Goal: Information Seeking & Learning: Learn about a topic

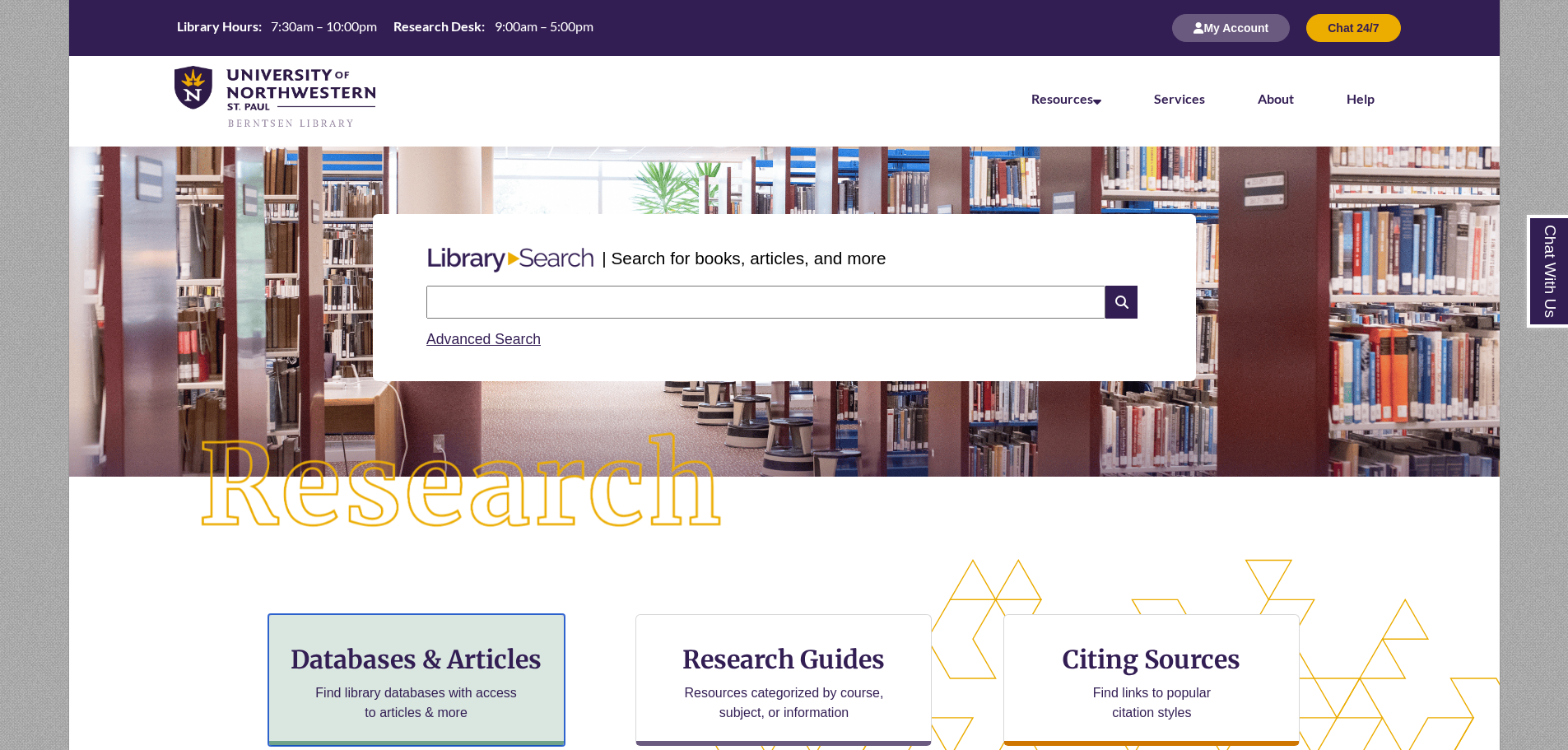
click at [381, 661] on h3 "Databases & Articles" at bounding box center [416, 660] width 268 height 31
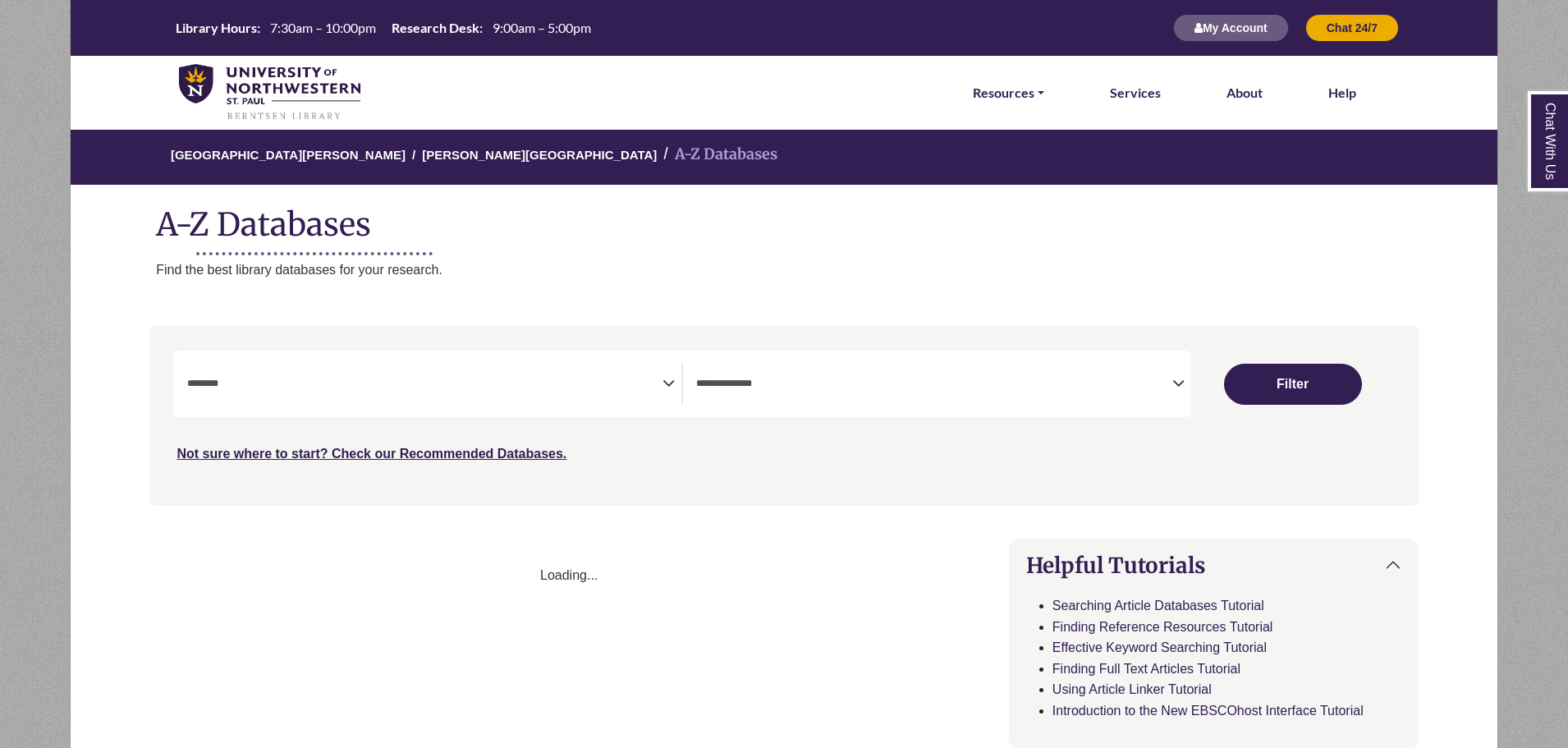
select select "Database Subject Filter"
select select "Database Types Filter"
select select "Database Subject Filter"
select select "Database Types Filter"
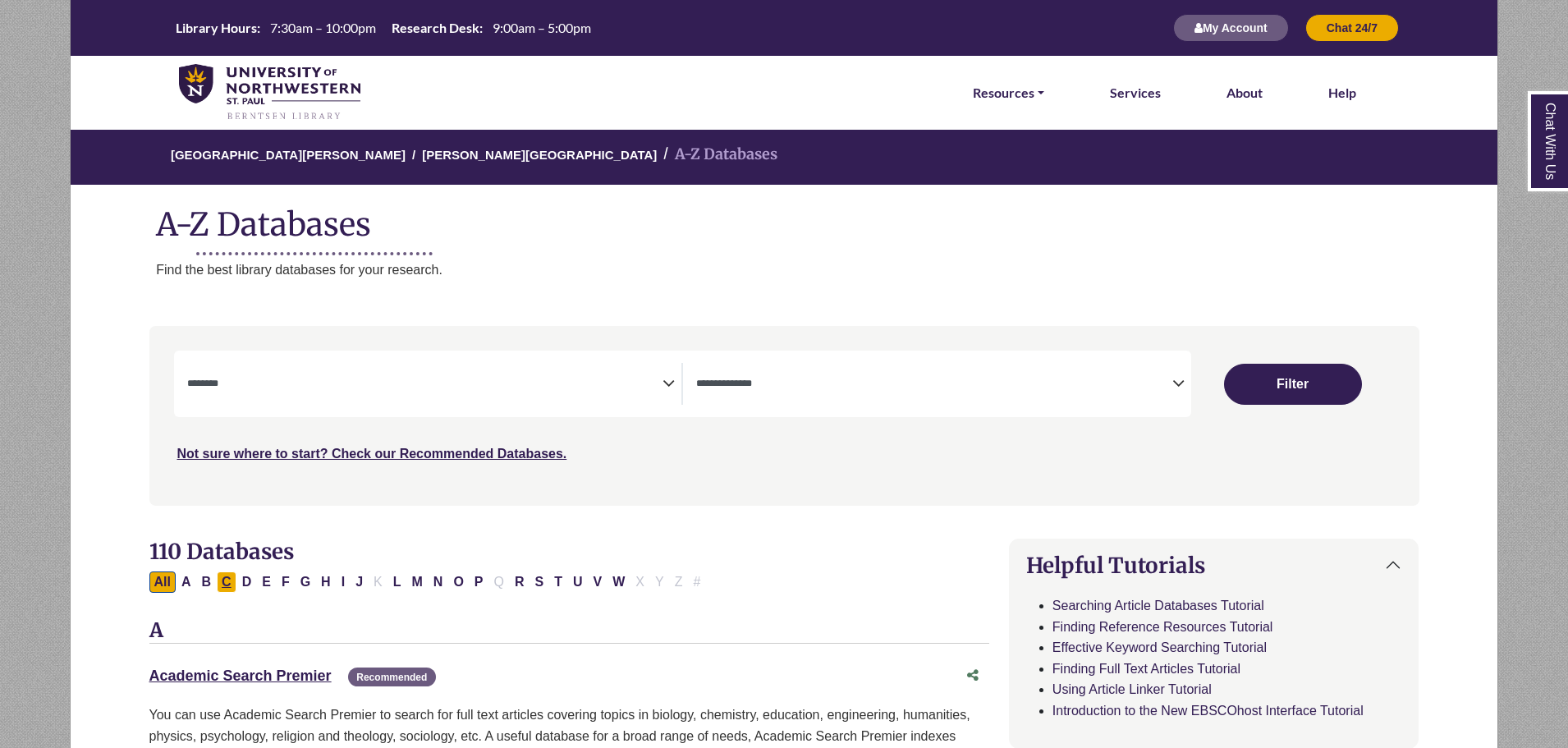
click at [228, 583] on button "C" at bounding box center [227, 582] width 20 height 21
select select "Database Subject Filter"
select select "Database Types Filter"
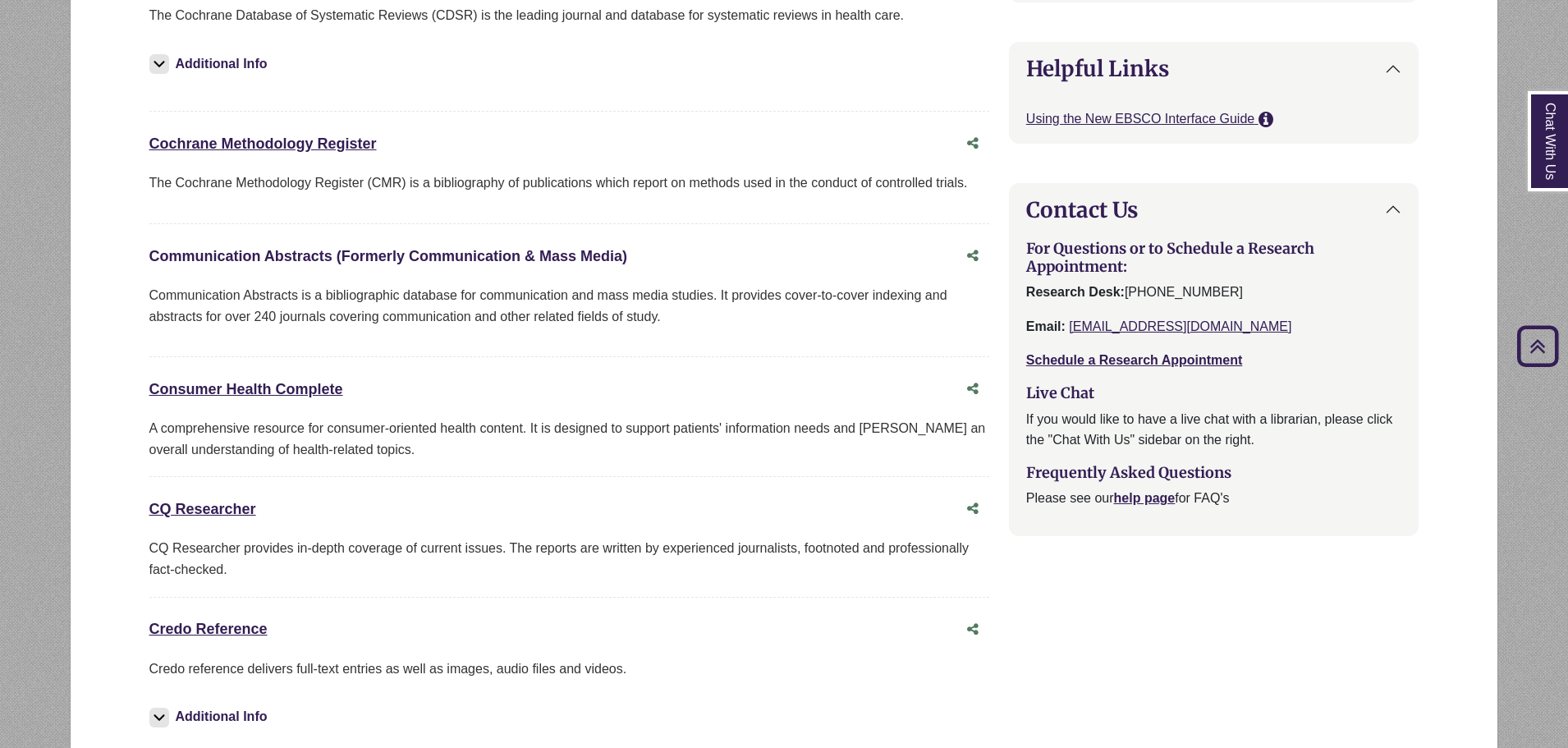
scroll to position [1560, 0]
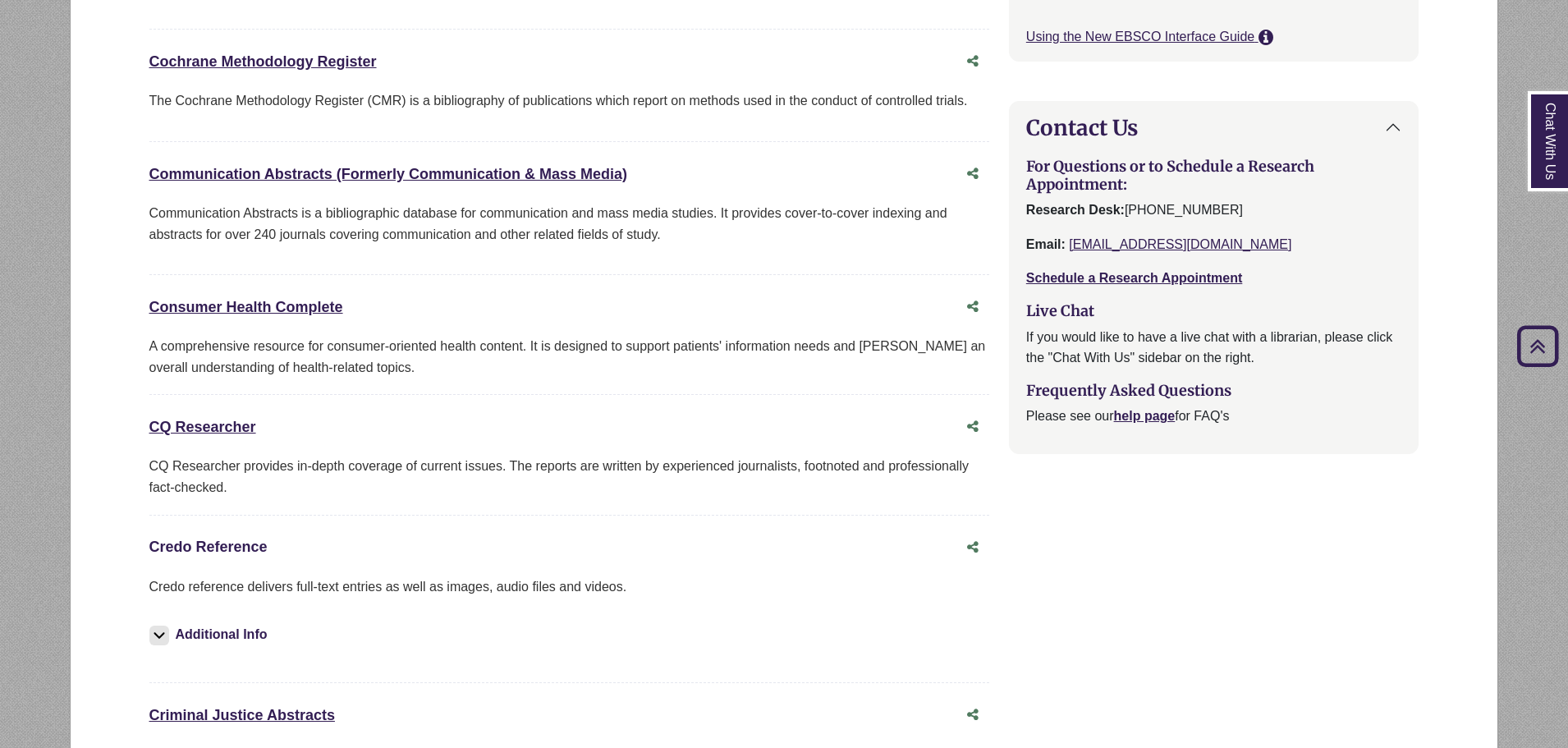
click at [243, 547] on link "Credo Reference This link opens in a new window" at bounding box center [208, 547] width 118 height 17
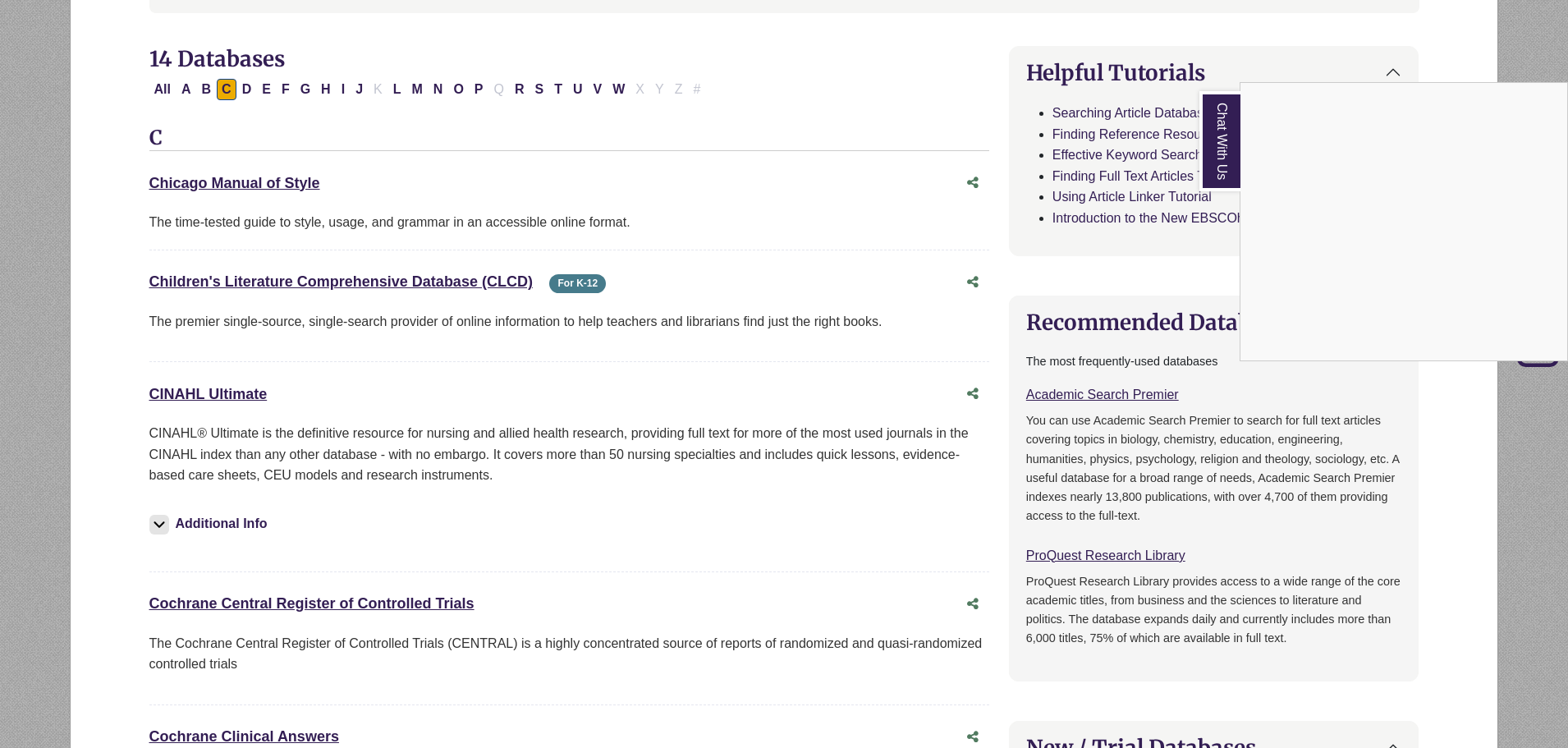
scroll to position [164, 0]
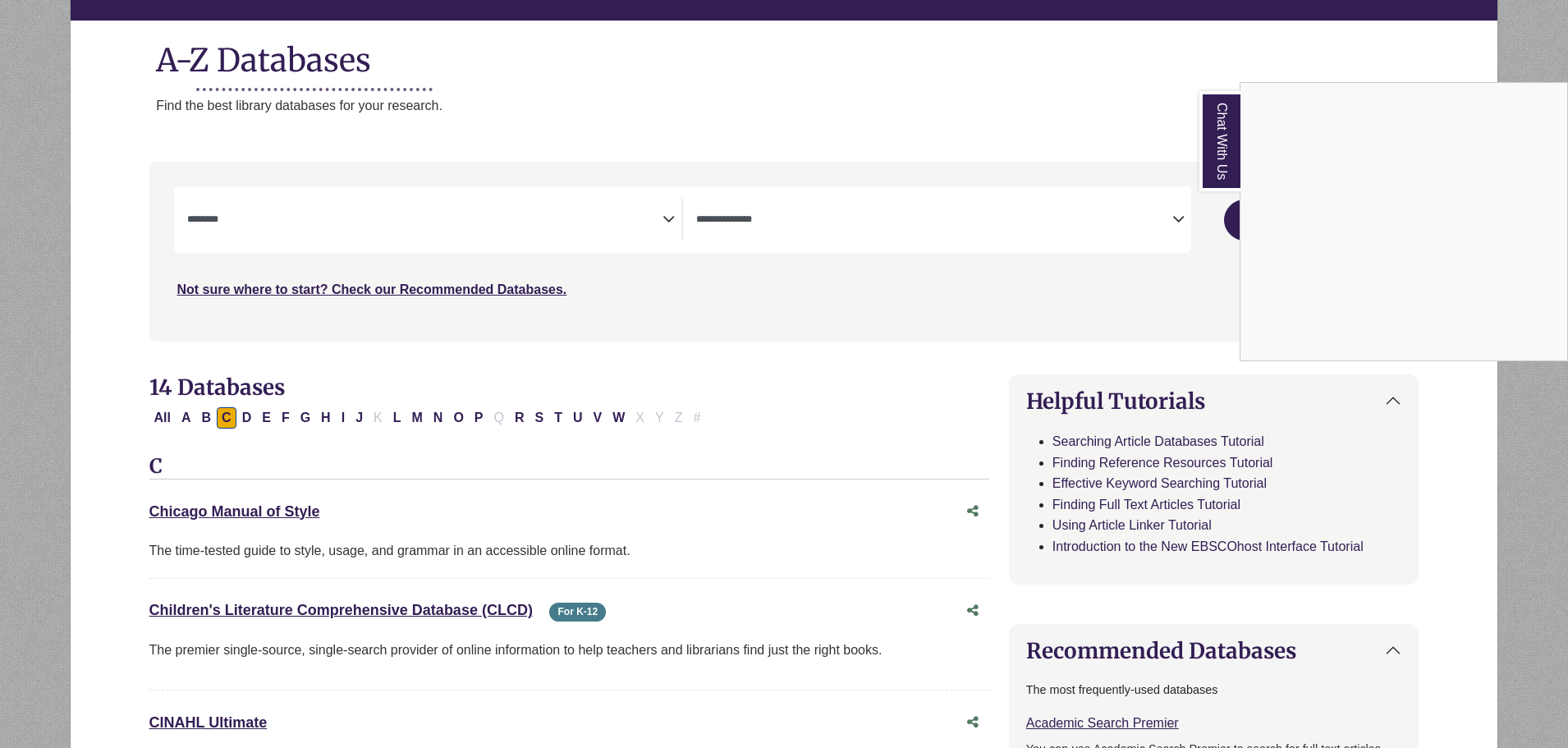
click at [476, 415] on div "Chat With Us" at bounding box center [784, 374] width 1568 height 748
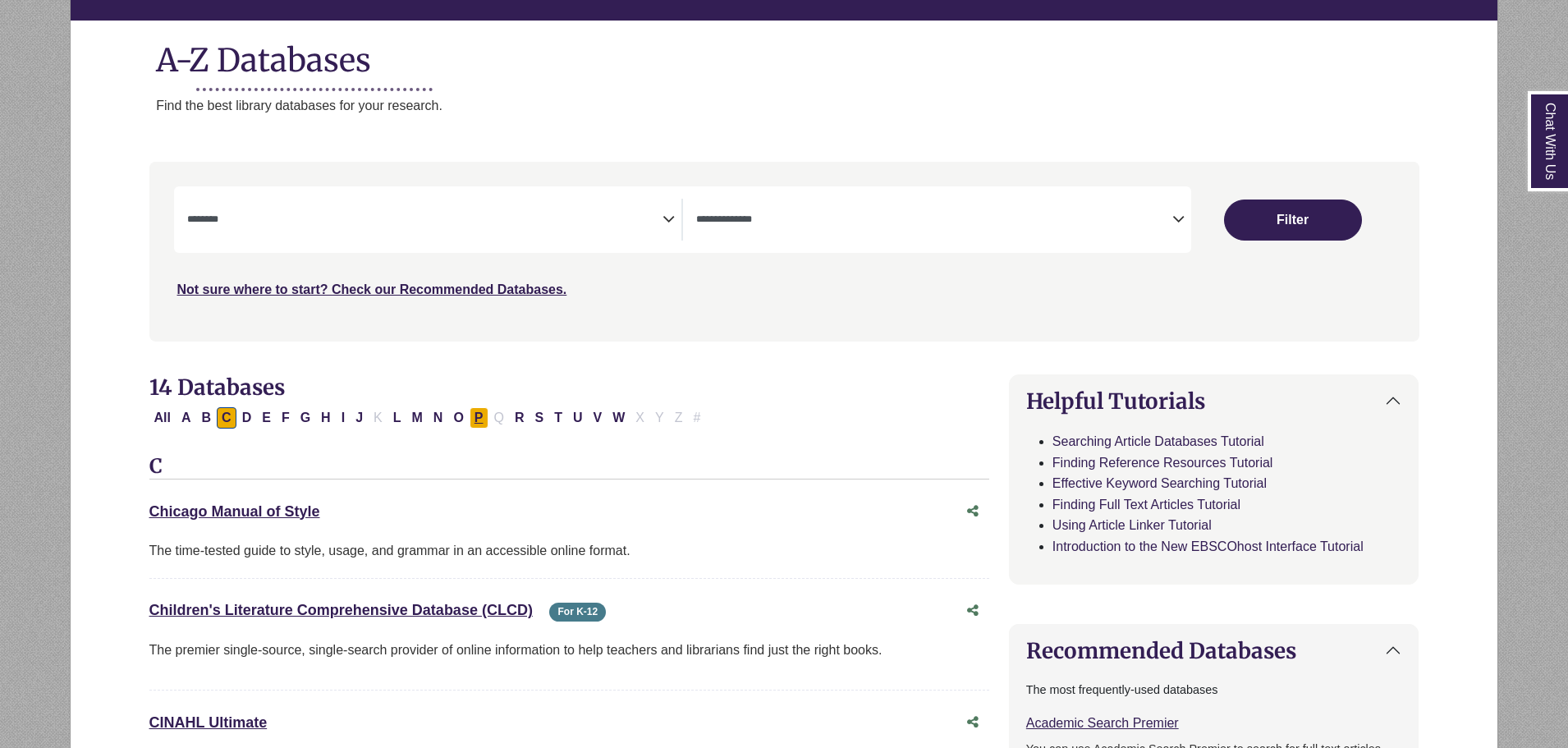
click at [476, 415] on button "P" at bounding box center [479, 418] width 19 height 21
select select "Database Subject Filter"
select select "Database Types Filter"
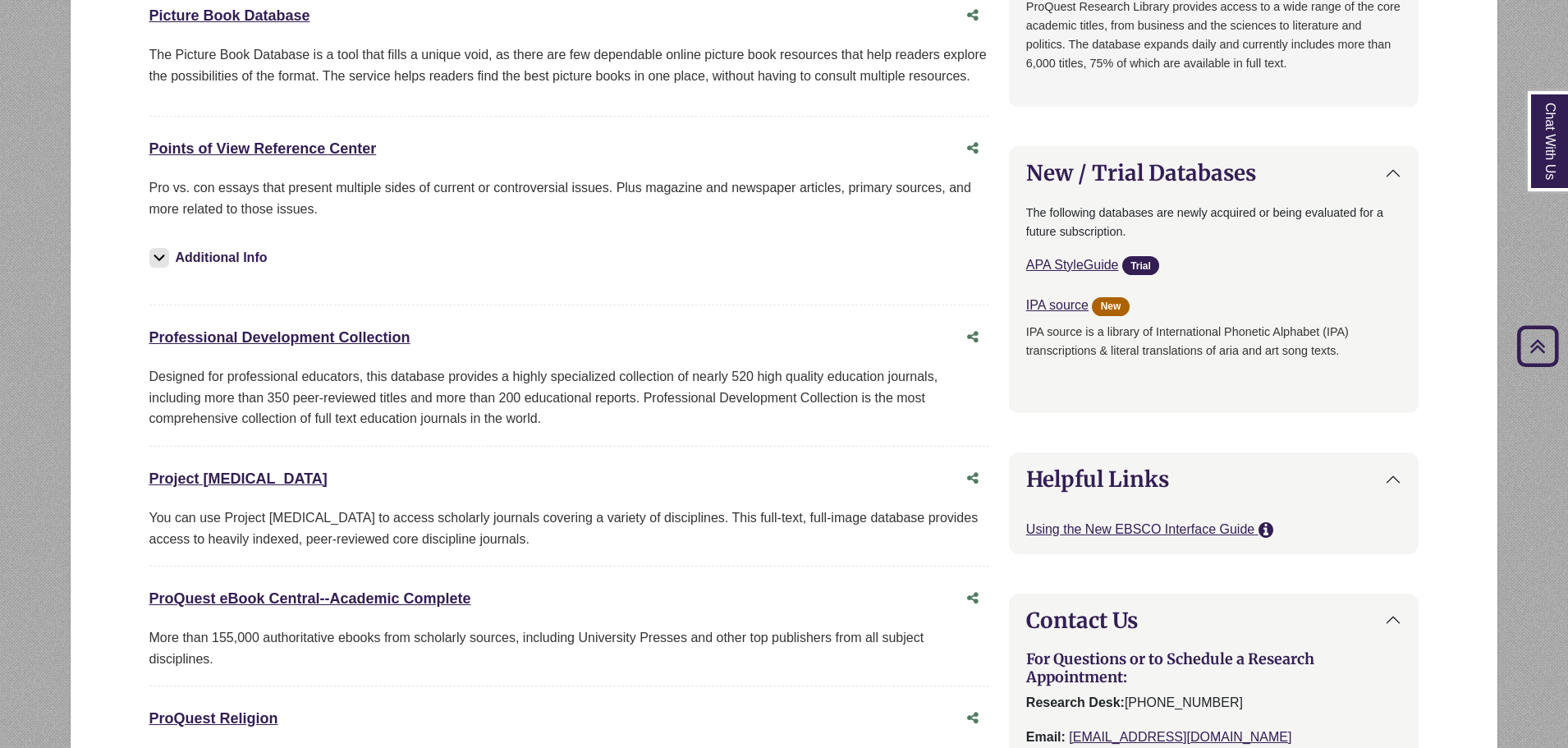
scroll to position [739, 0]
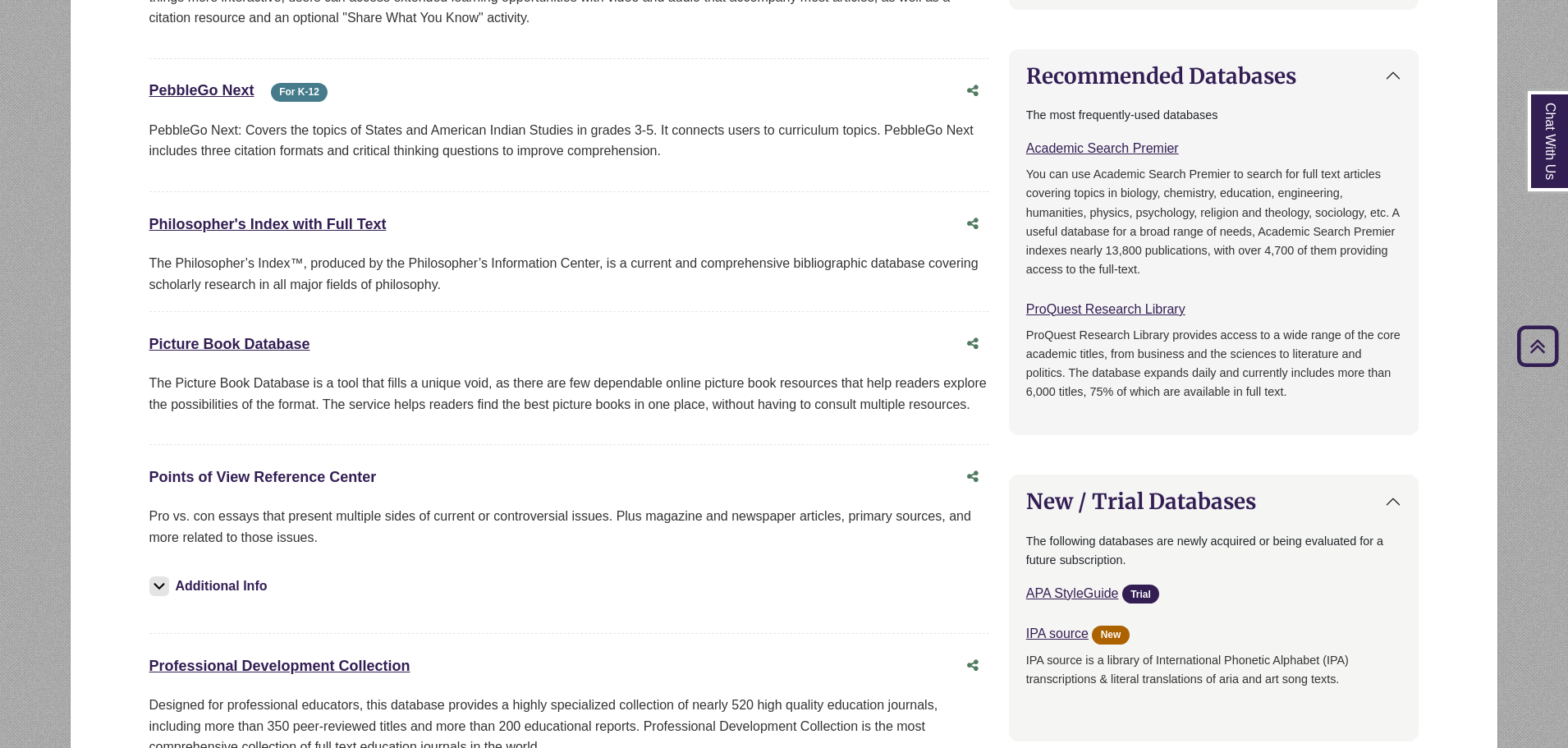
click at [311, 481] on link "Points of View Reference Center This link opens in a new window" at bounding box center [263, 477] width 228 height 17
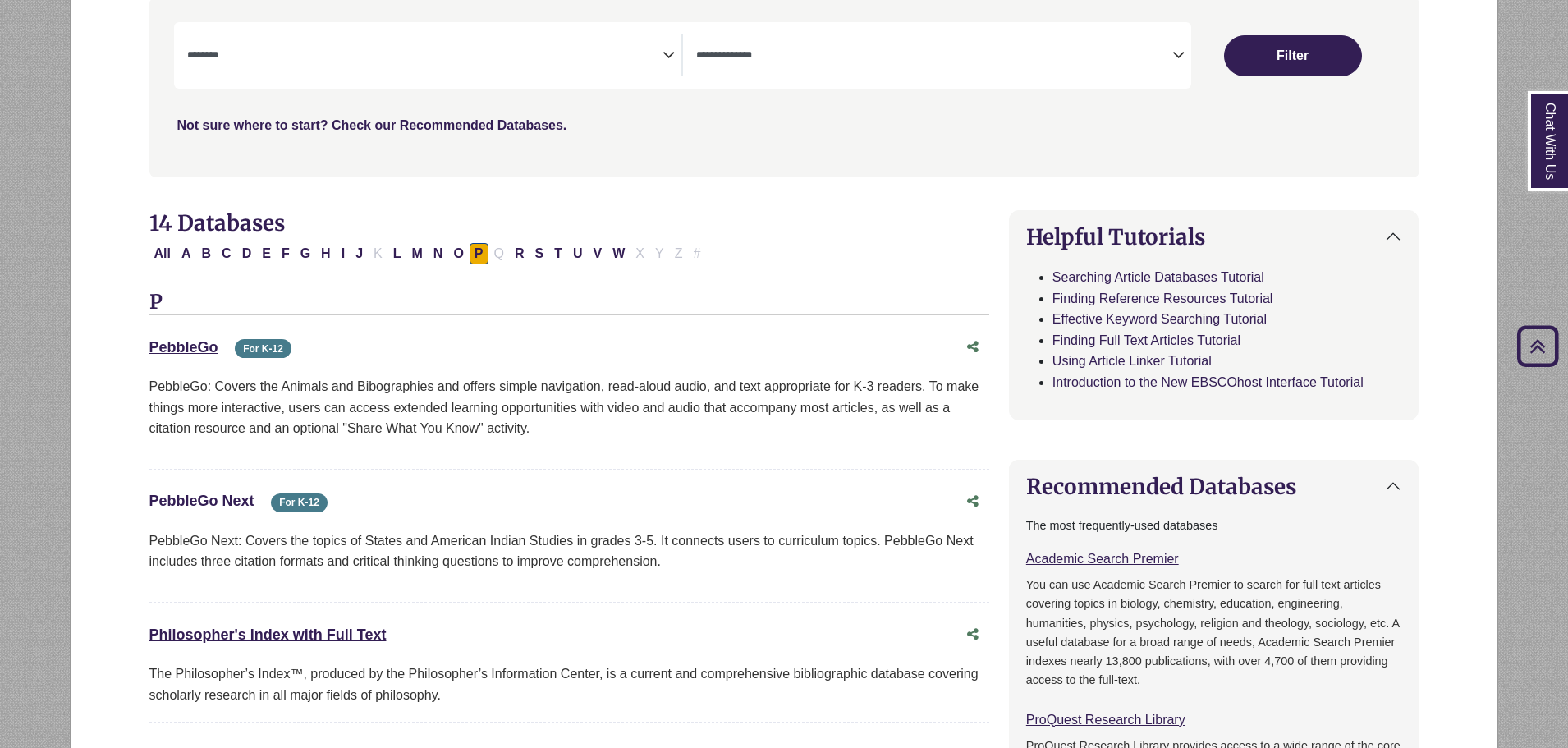
scroll to position [164, 0]
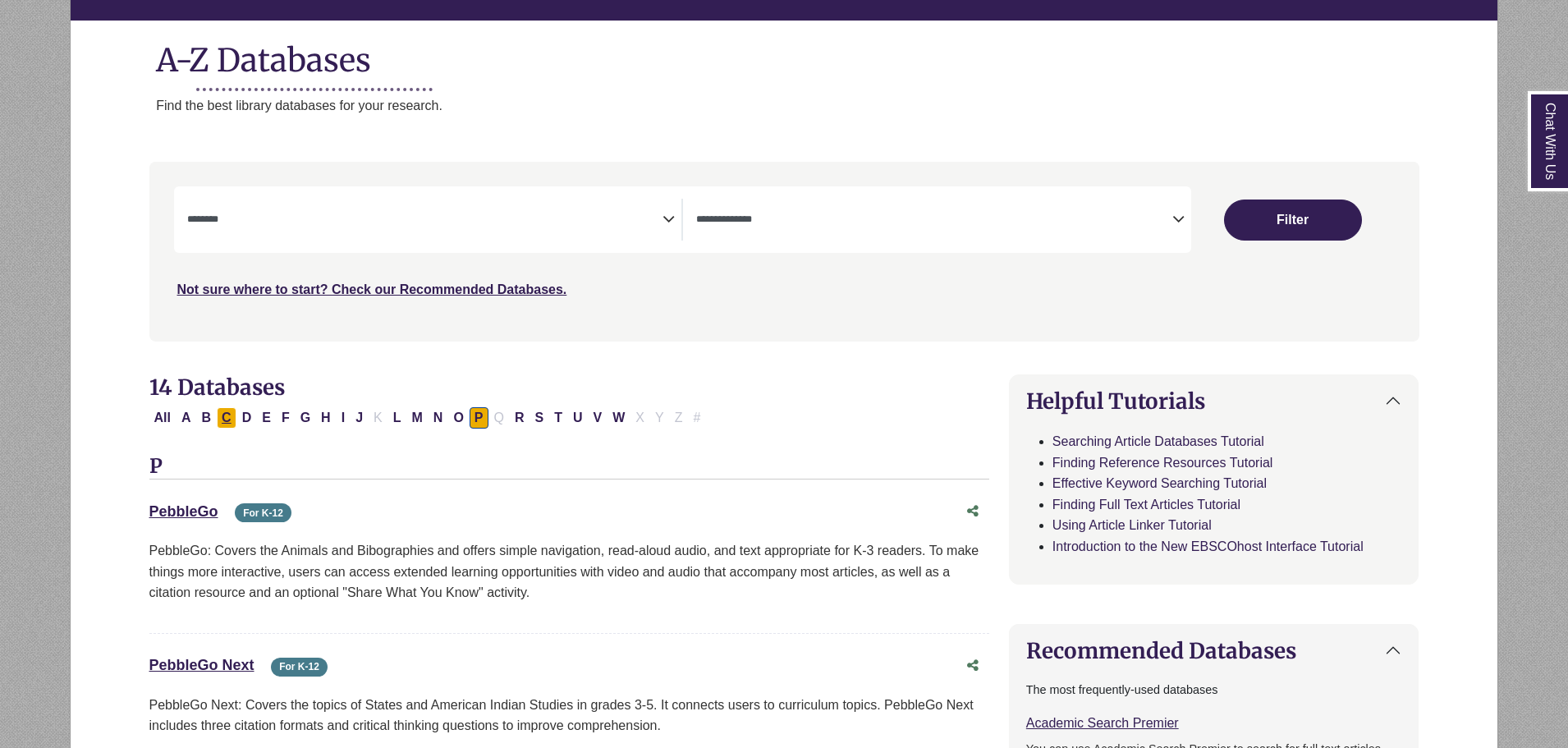
click at [229, 419] on button "C" at bounding box center [227, 418] width 20 height 21
select select "Database Subject Filter"
select select "Database Types Filter"
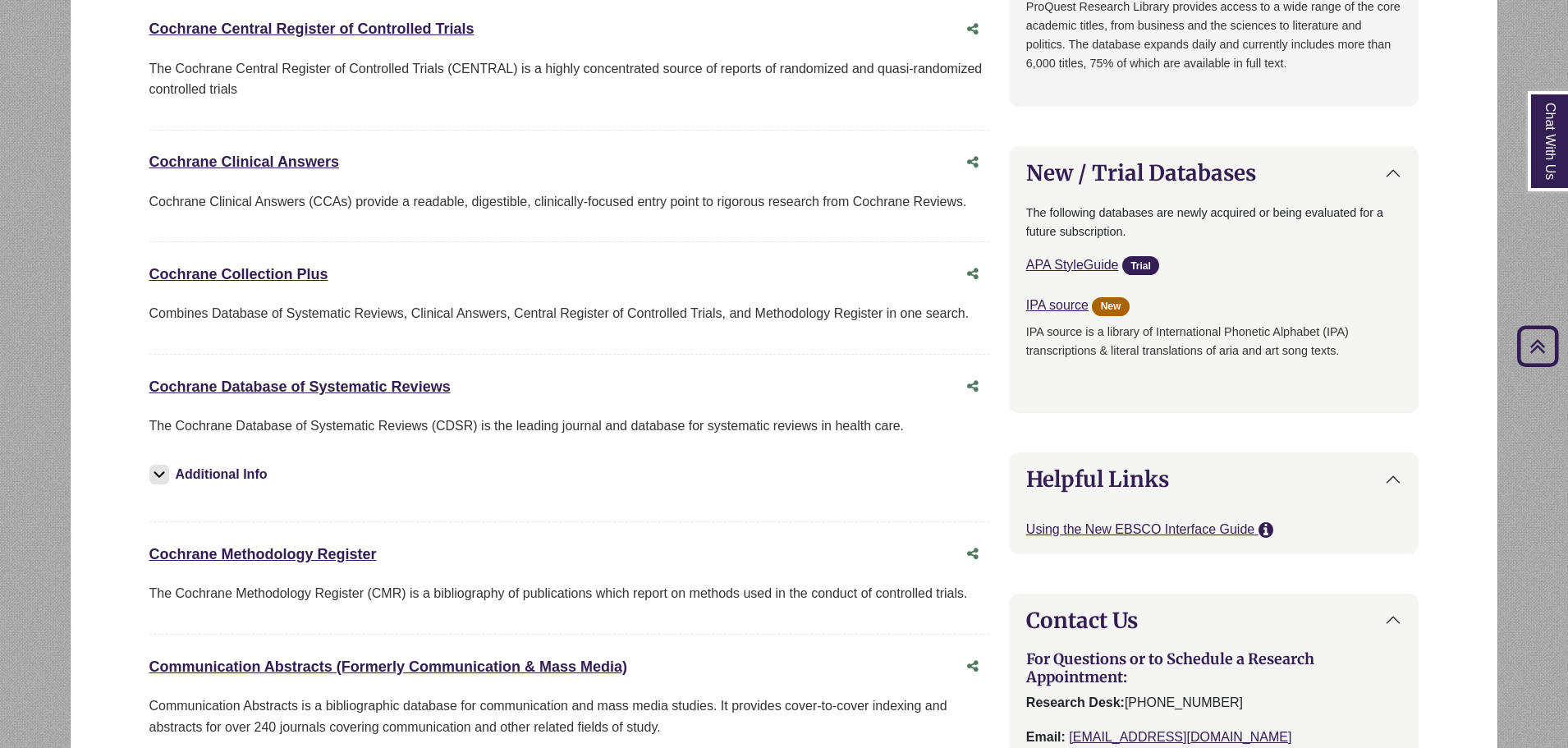
scroll to position [1396, 0]
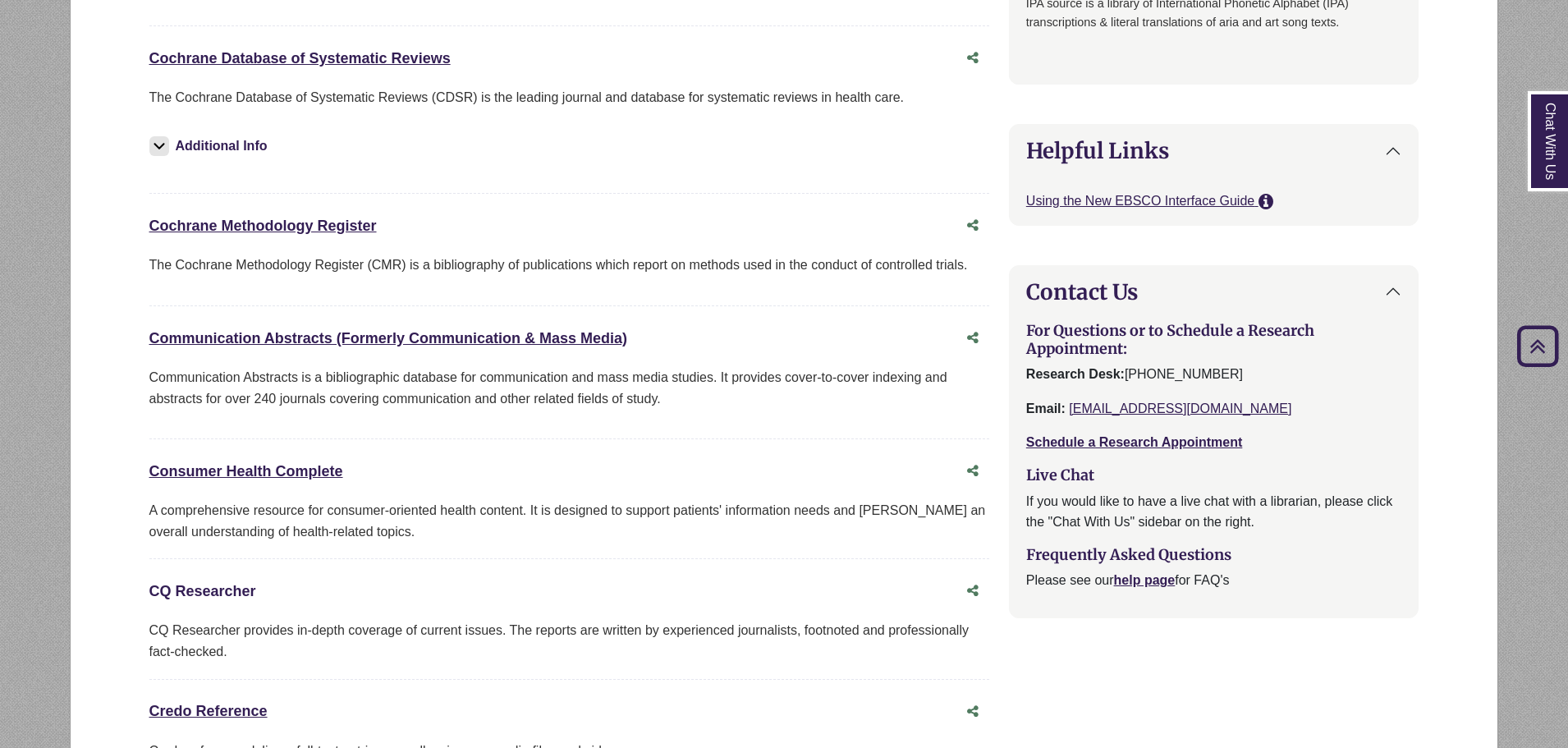
click at [213, 585] on link "CQ Researcher This link opens in a new window" at bounding box center [202, 591] width 106 height 17
